Goal: Obtain resource: Download file/media

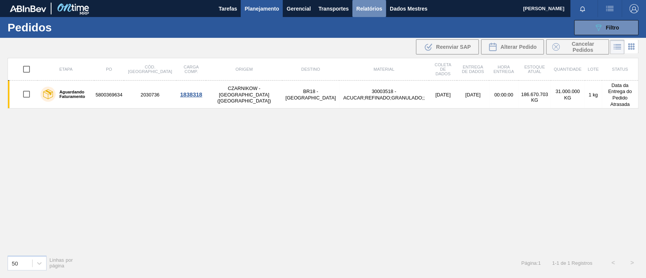
click at [365, 5] on font "Relatórios" at bounding box center [369, 8] width 26 height 9
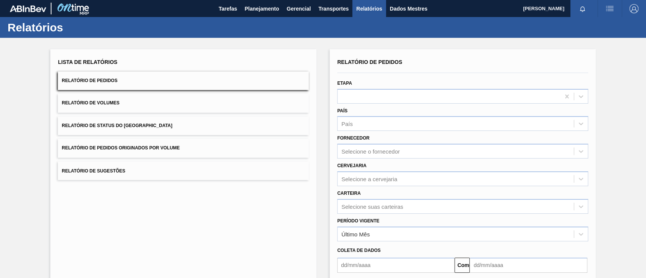
click at [183, 151] on button "Relatório de Pedidos Originados por Volume" at bounding box center [183, 148] width 251 height 19
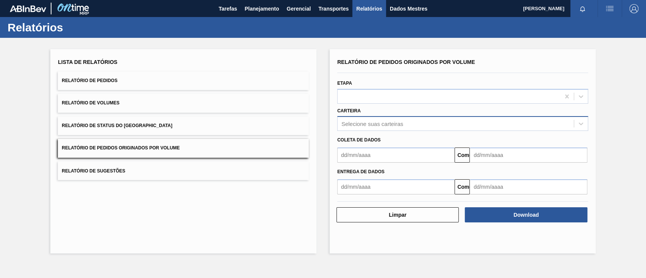
click at [387, 123] on font "Selecione suas carteiras" at bounding box center [372, 124] width 62 height 6
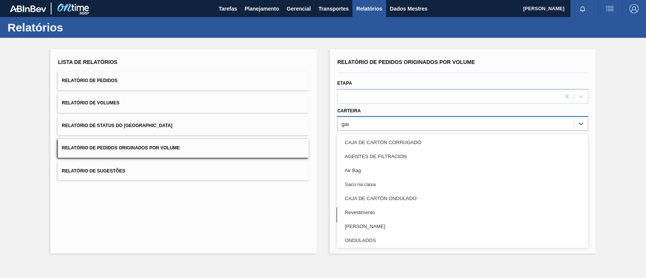
type input "garr"
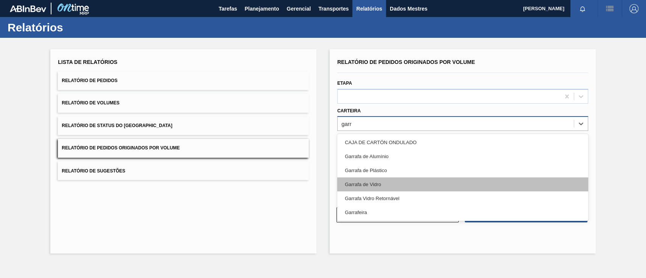
click at [378, 185] on font "Garrafa de Vidro" at bounding box center [363, 185] width 36 height 6
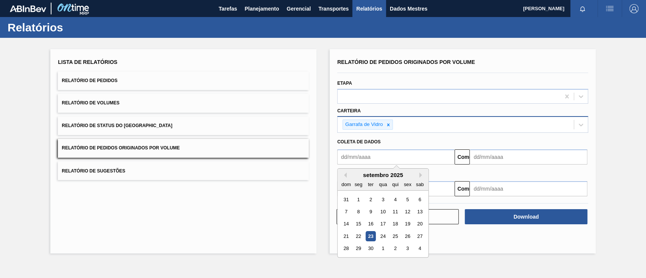
click at [362, 160] on input "text" at bounding box center [395, 157] width 117 height 15
click at [355, 198] on div "1" at bounding box center [359, 200] width 10 height 10
type input "[DATE]"
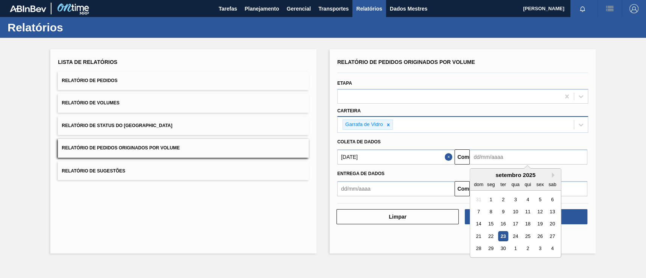
click at [492, 162] on input "text" at bounding box center [528, 157] width 117 height 15
click at [552, 238] on font "27" at bounding box center [552, 237] width 5 height 6
type input "[DATE]"
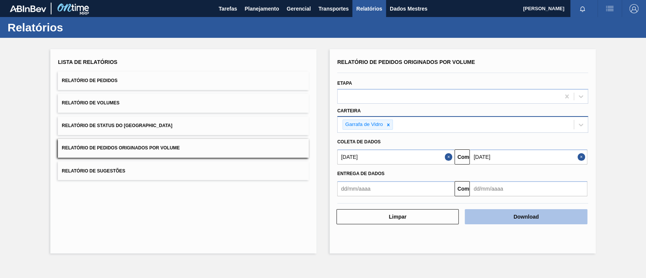
click at [542, 218] on button "Download" at bounding box center [526, 216] width 122 height 15
click at [523, 214] on font "Download" at bounding box center [526, 217] width 25 height 6
